Goal: Task Accomplishment & Management: Use online tool/utility

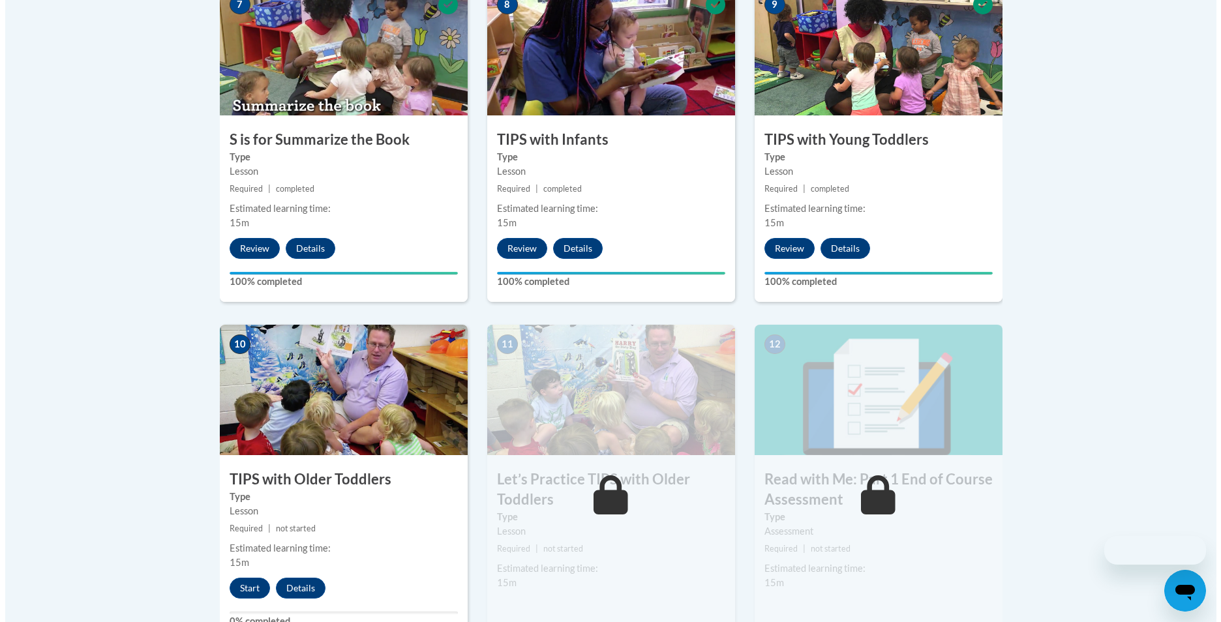
scroll to position [1238, 0]
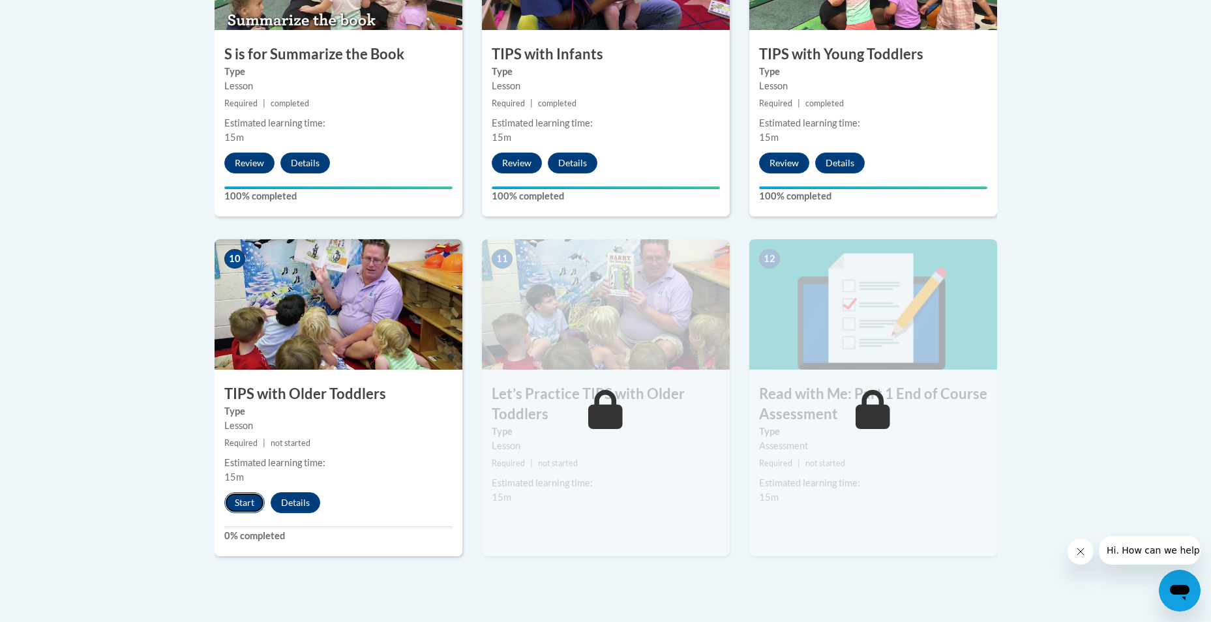
click at [238, 498] on button "Start" at bounding box center [244, 502] width 40 height 21
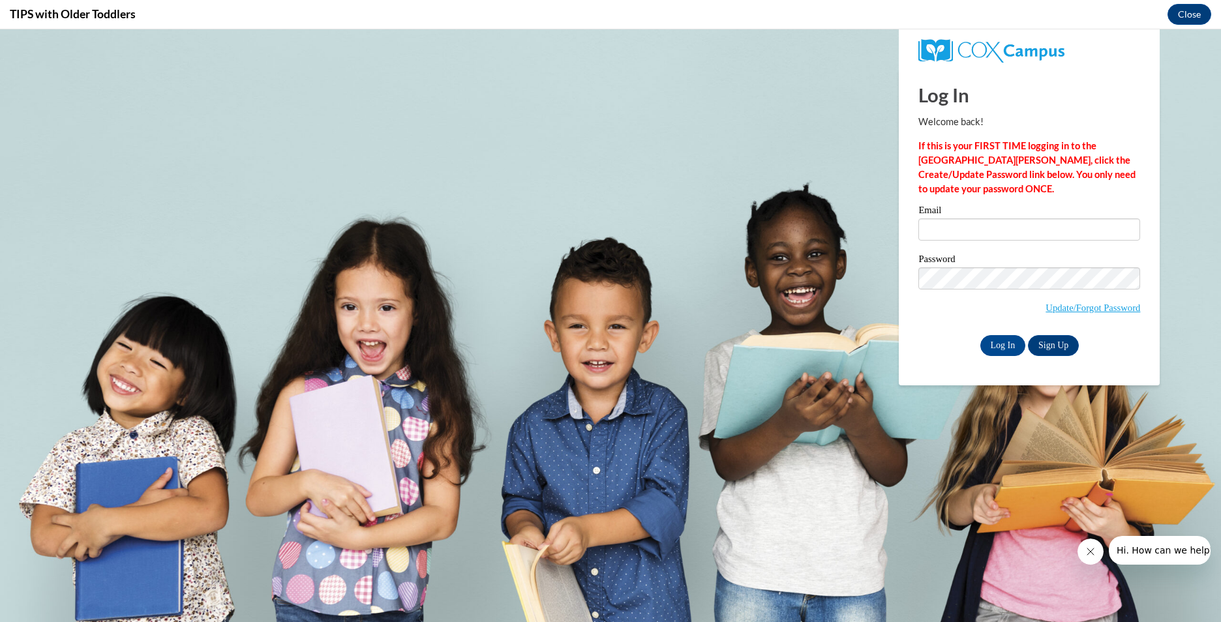
scroll to position [0, 0]
click at [968, 227] on input "Email" at bounding box center [1029, 229] width 222 height 22
type input "[EMAIL_ADDRESS][DOMAIN_NAME]"
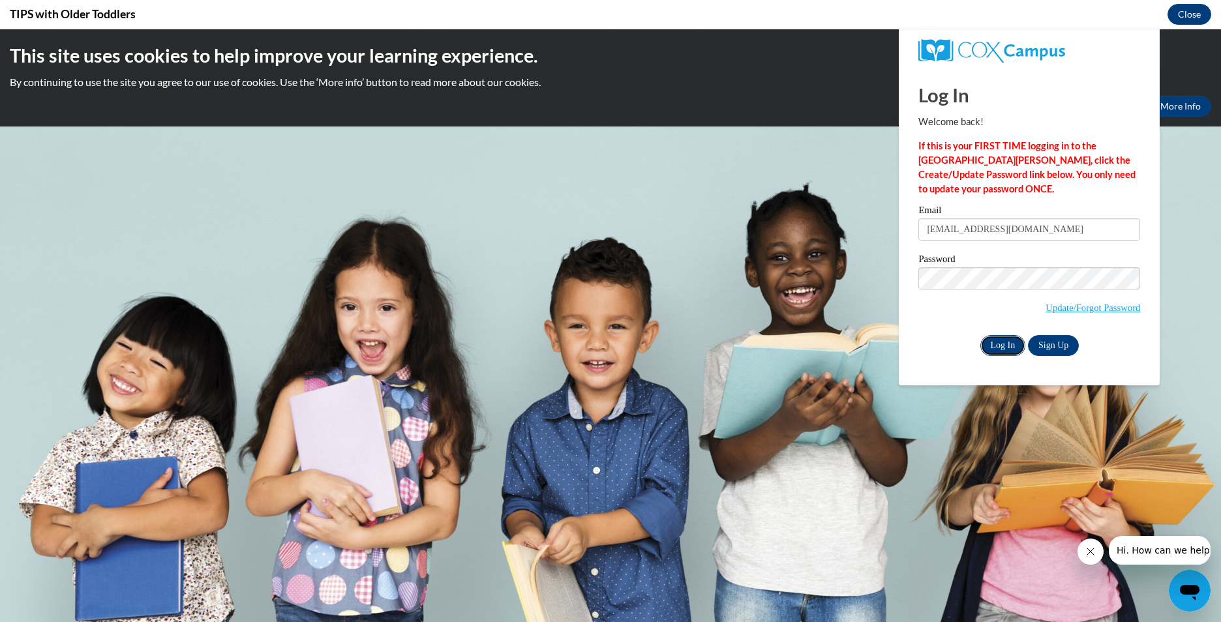
click at [1009, 344] on input "Log In" at bounding box center [1003, 345] width 46 height 21
